Goal: Information Seeking & Learning: Learn about a topic

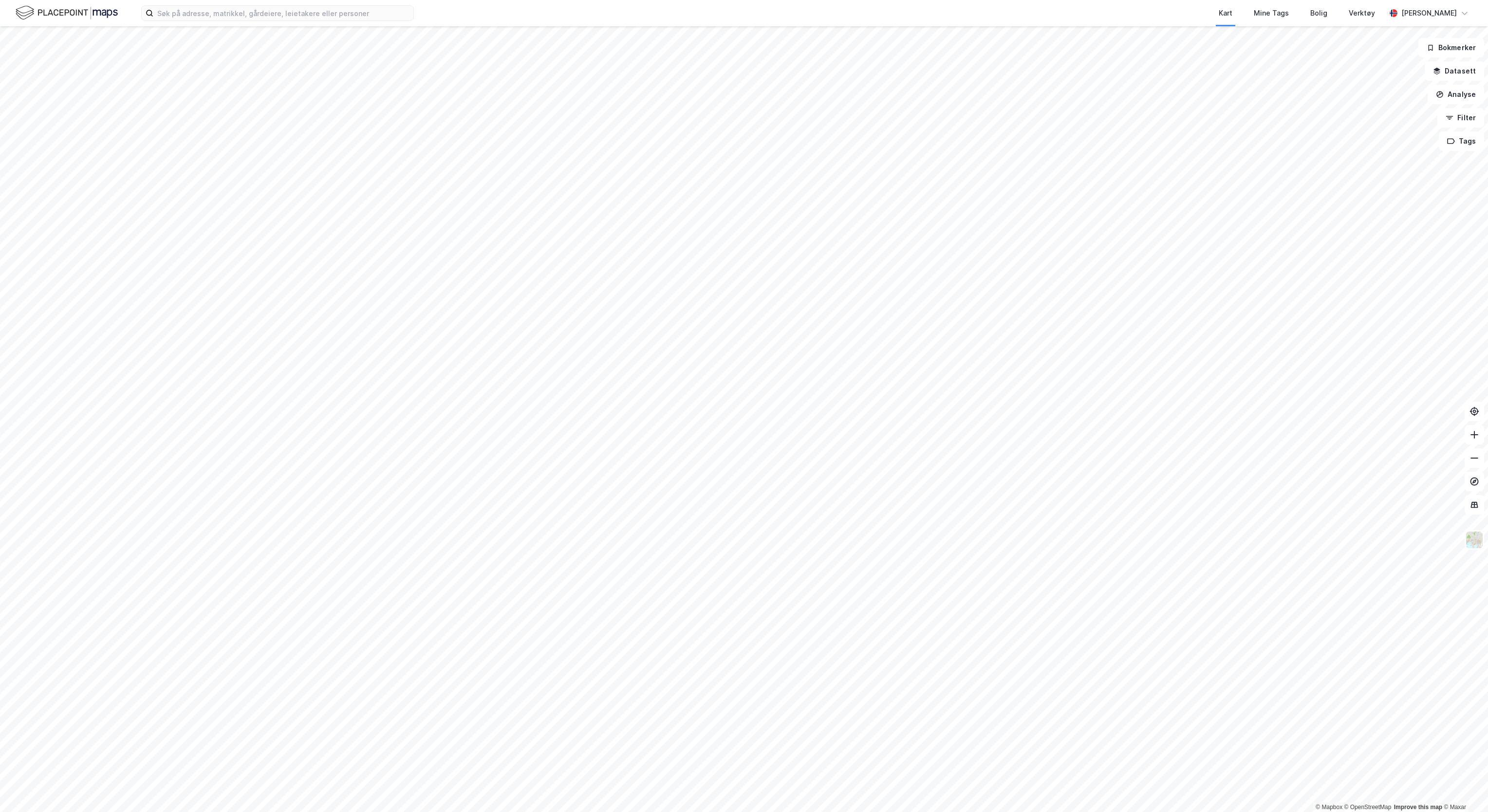
click at [98, 20] on img at bounding box center [66, 13] width 102 height 17
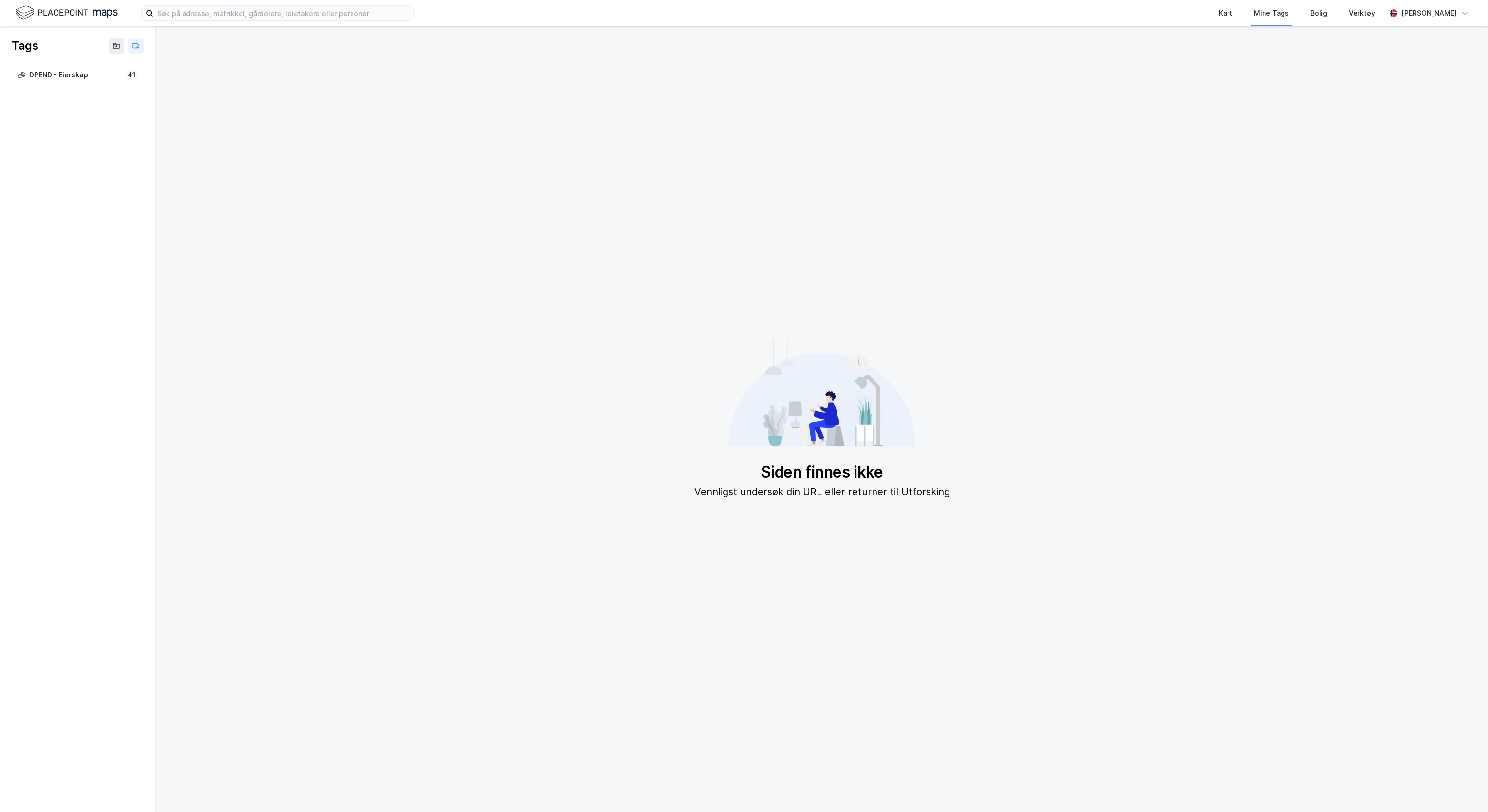
click at [52, 14] on img at bounding box center [66, 13] width 102 height 17
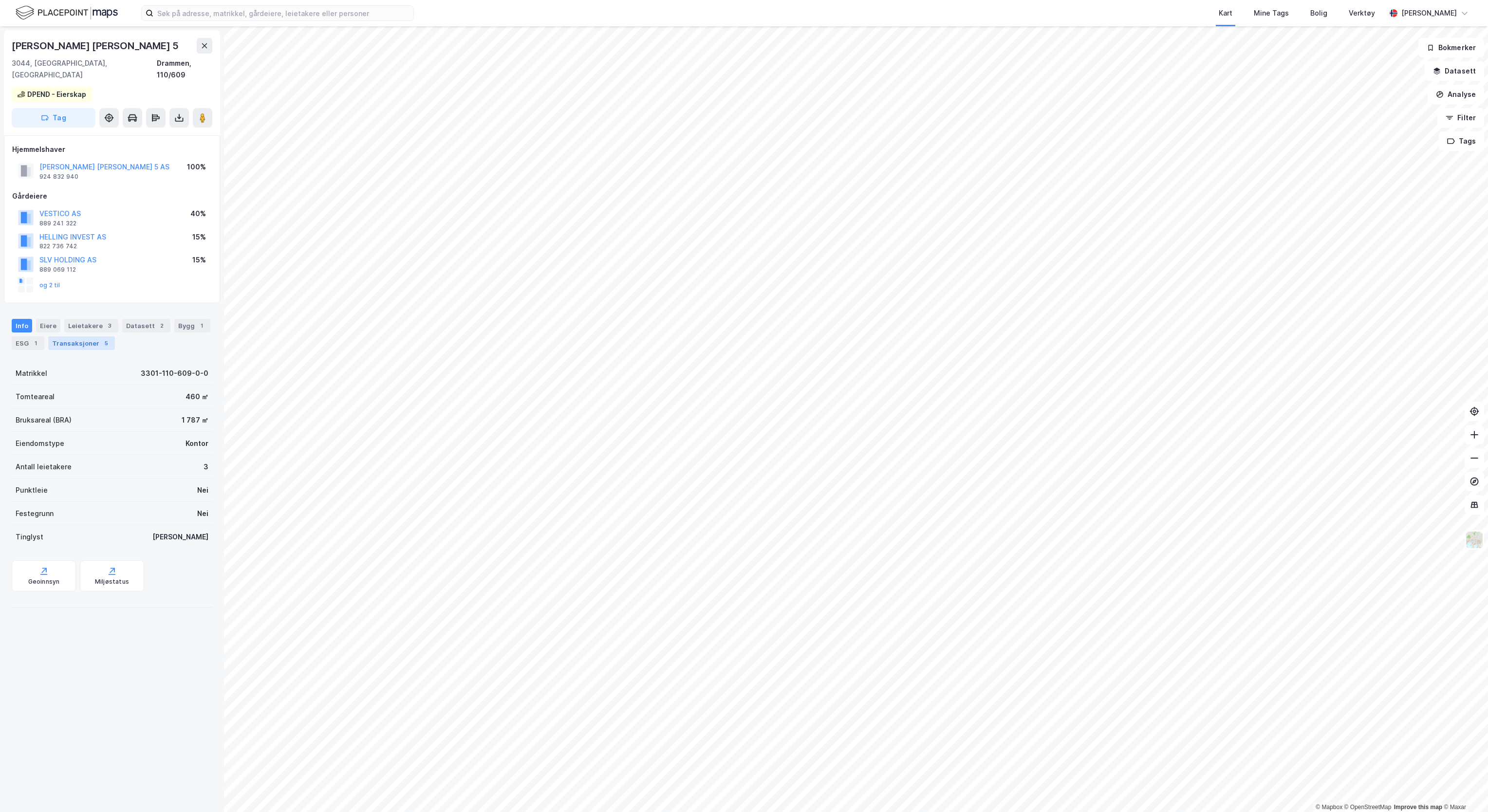
click at [104, 336] on div "Transaksjoner 5" at bounding box center [81, 343] width 66 height 14
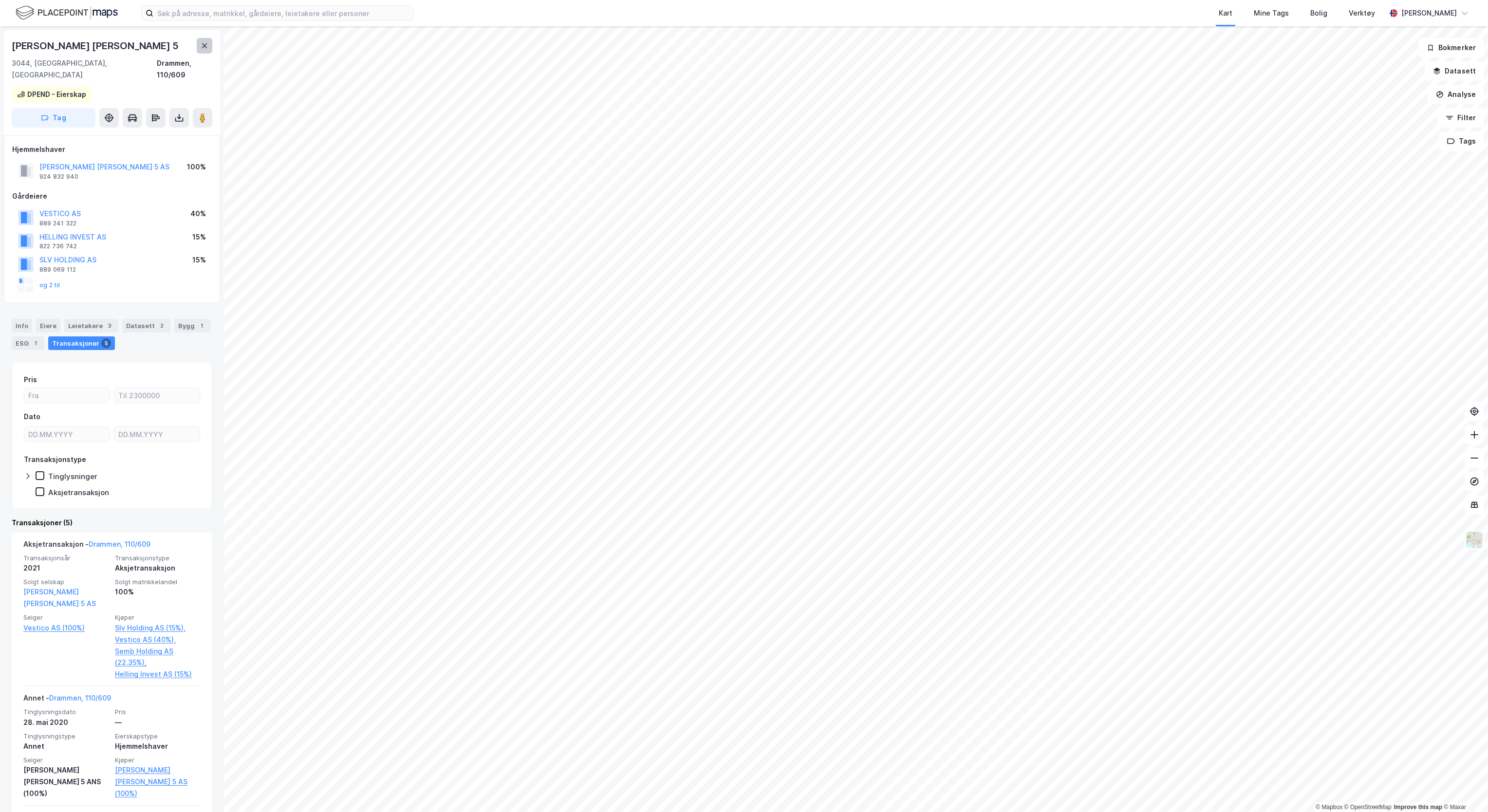
click at [200, 42] on icon at bounding box center [204, 45] width 8 height 8
